Goal: Transaction & Acquisition: Purchase product/service

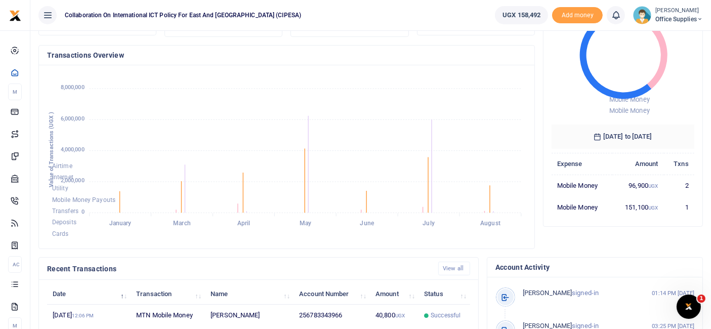
scroll to position [88, 0]
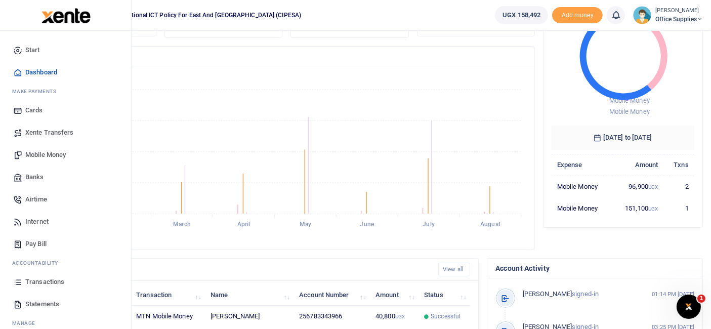
click at [46, 152] on span "Mobile Money" at bounding box center [45, 155] width 40 height 10
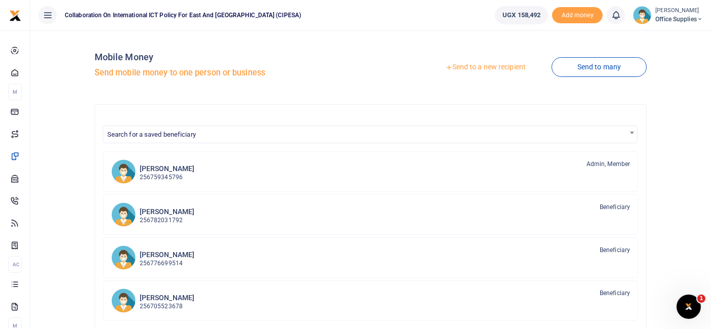
click at [482, 69] on link "Send to a new recipient" at bounding box center [485, 67] width 132 height 18
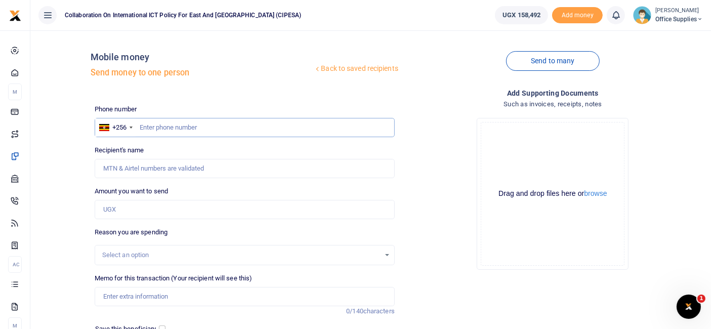
click at [175, 129] on input "text" at bounding box center [245, 127] width 300 height 19
type input "0751110019"
type input "Kimalanku Ssempala"
type input "0751110019"
click at [145, 214] on input "Amount you want to send" at bounding box center [245, 209] width 300 height 19
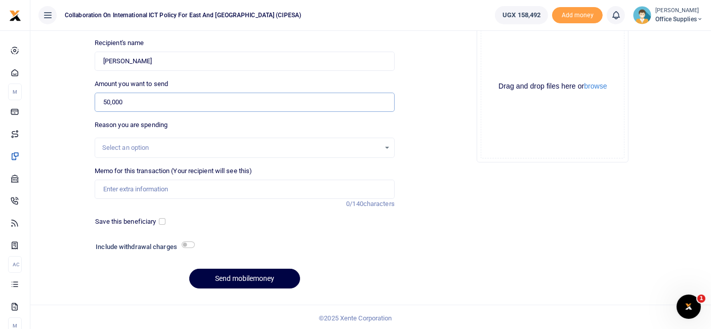
scroll to position [108, 0]
click at [107, 101] on input "50,000" at bounding box center [245, 101] width 300 height 19
type input "30,000"
click at [386, 143] on div "Select an option" at bounding box center [244, 146] width 299 height 11
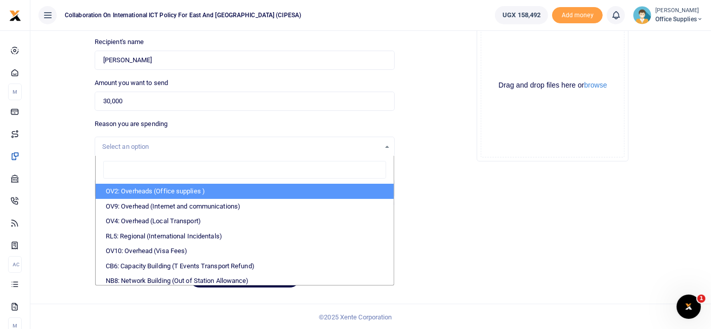
click at [165, 189] on li "OV2: Overheads (Office supplies )" at bounding box center [245, 191] width 298 height 15
select select "45"
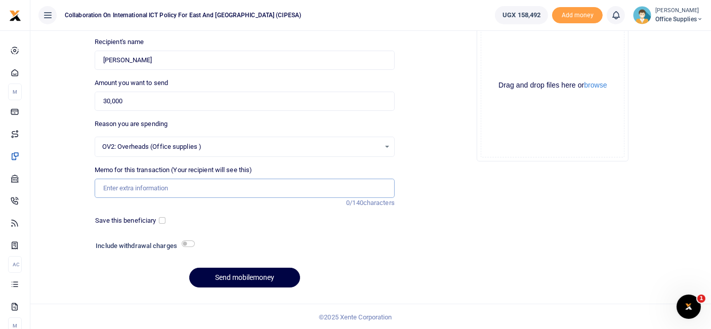
click at [153, 185] on input "Memo for this transaction (Your recipient will see this)" at bounding box center [245, 188] width 300 height 19
type input "F"
type input "Genset Fuel"
click at [163, 224] on div "Save this beneficiary" at bounding box center [127, 220] width 73 height 10
click at [162, 219] on input "checkbox" at bounding box center [162, 220] width 7 height 7
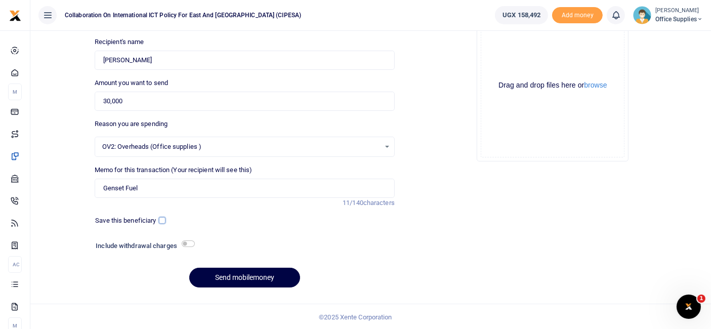
checkbox input "true"
click at [273, 273] on button "Send mobilemoney" at bounding box center [244, 278] width 111 height 20
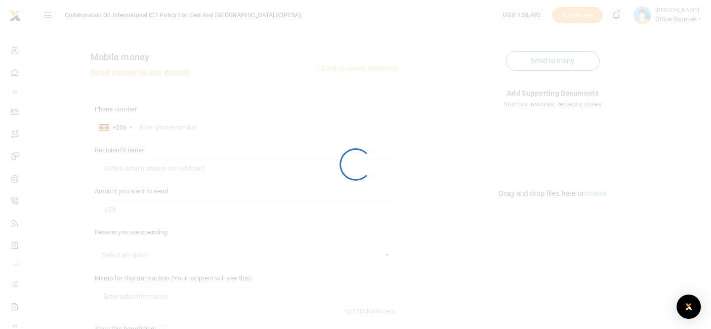
scroll to position [107, 0]
